Goal: Find contact information: Find contact information

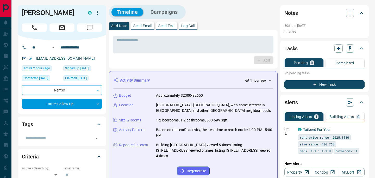
click at [144, 27] on p "Send Email" at bounding box center [142, 26] width 19 height 4
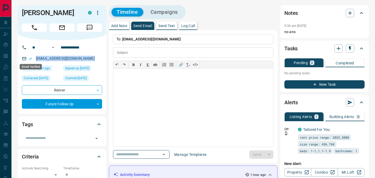
drag, startPoint x: 89, startPoint y: 59, endPoint x: 30, endPoint y: 59, distance: 59.1
click at [30, 59] on div "[EMAIL_ADDRESS][DOMAIN_NAME]" at bounding box center [62, 58] width 80 height 9
copy link "[EMAIL_ADDRESS][DOMAIN_NAME]"
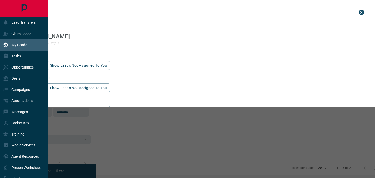
scroll to position [131, 276]
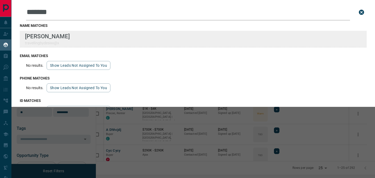
click at [91, 35] on div "Vincent Zerdzicki travellingbydesixx@x" at bounding box center [193, 39] width 347 height 17
